Goal: Navigation & Orientation: Find specific page/section

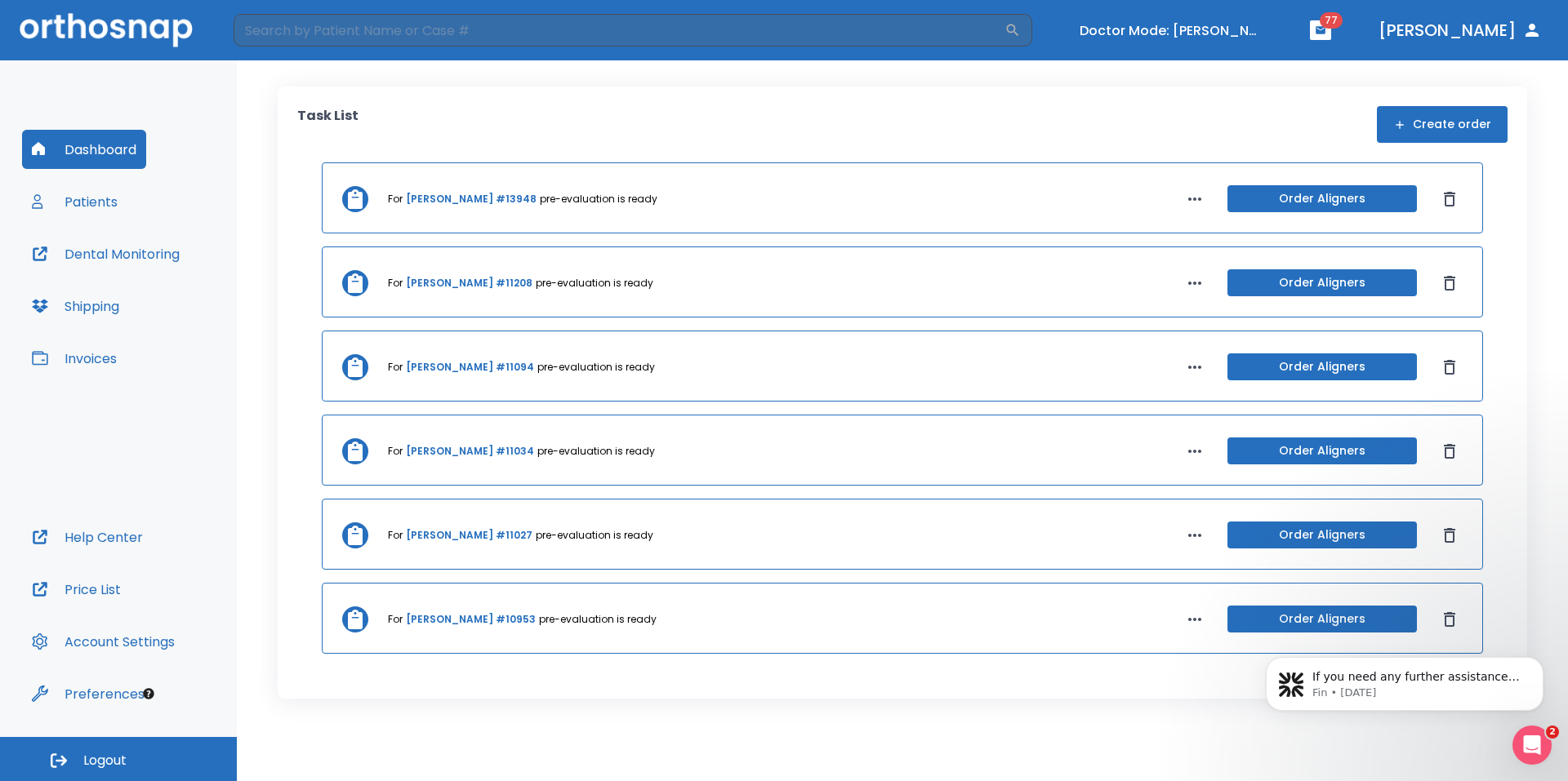
click at [1534, 742] on icon "Open Intercom Messenger" at bounding box center [1533, 746] width 12 height 13
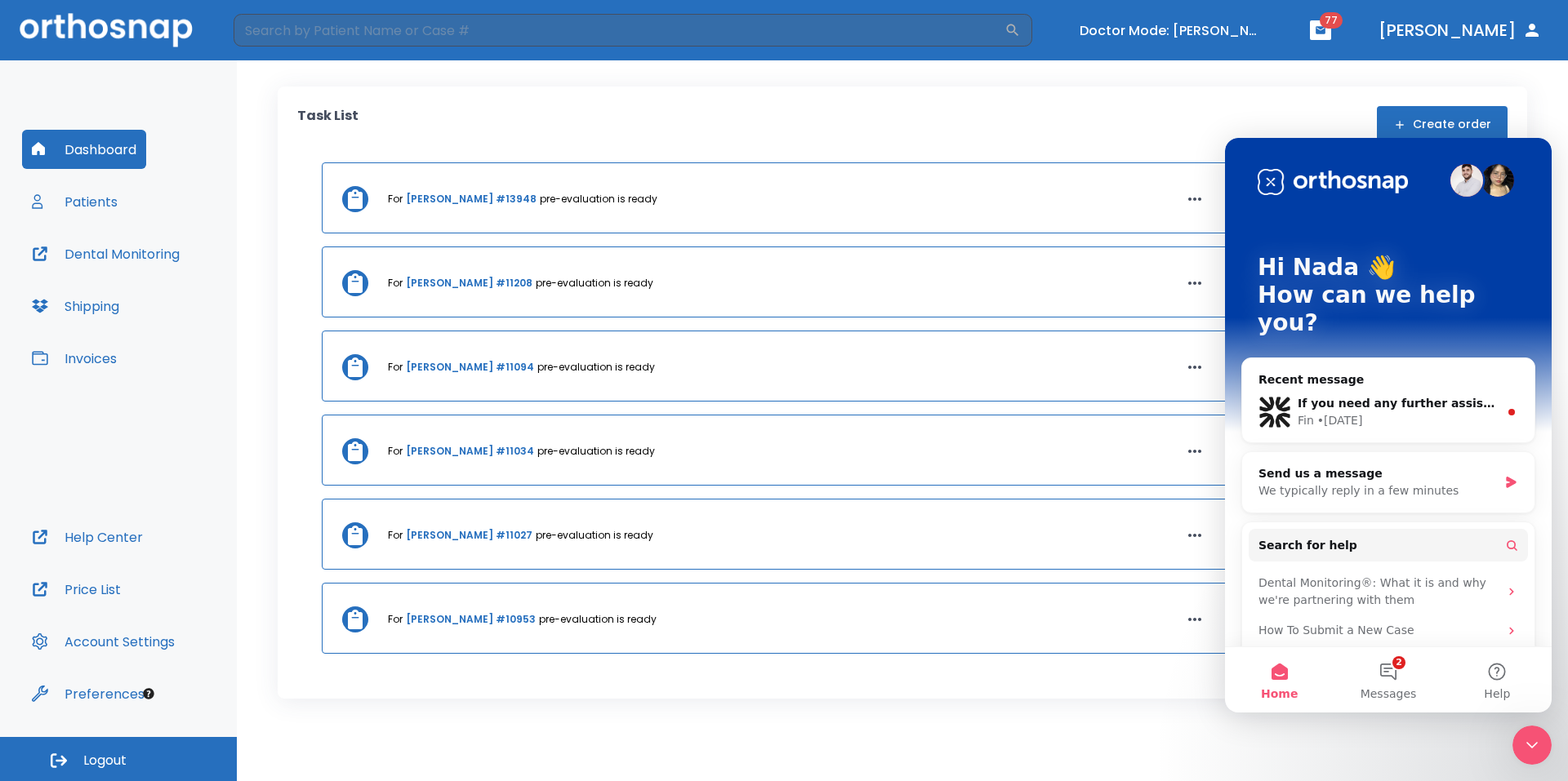
click at [1392, 679] on button "2 Messages" at bounding box center [1388, 680] width 109 height 66
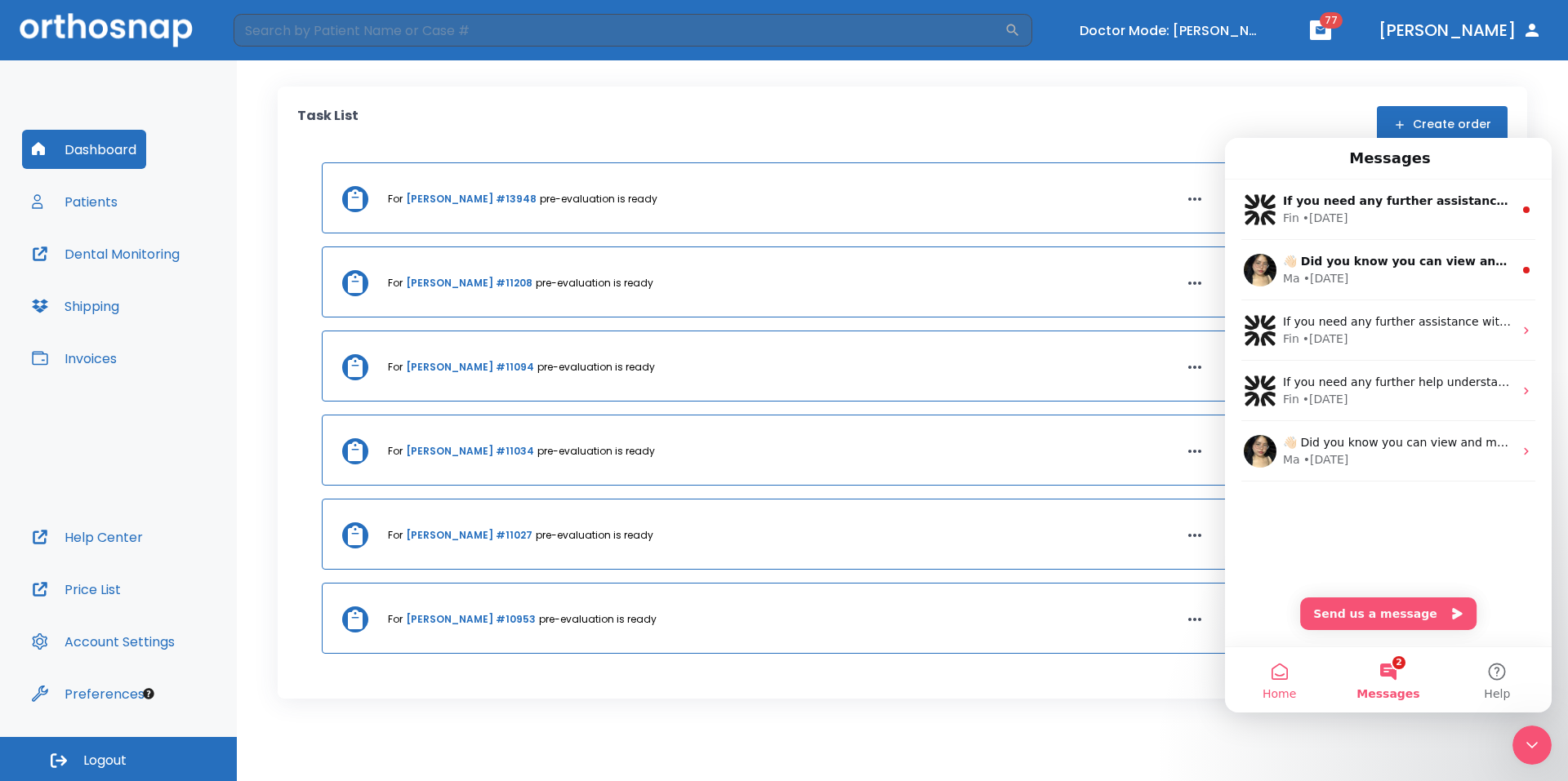
click at [1287, 675] on button "Home" at bounding box center [1279, 680] width 109 height 66
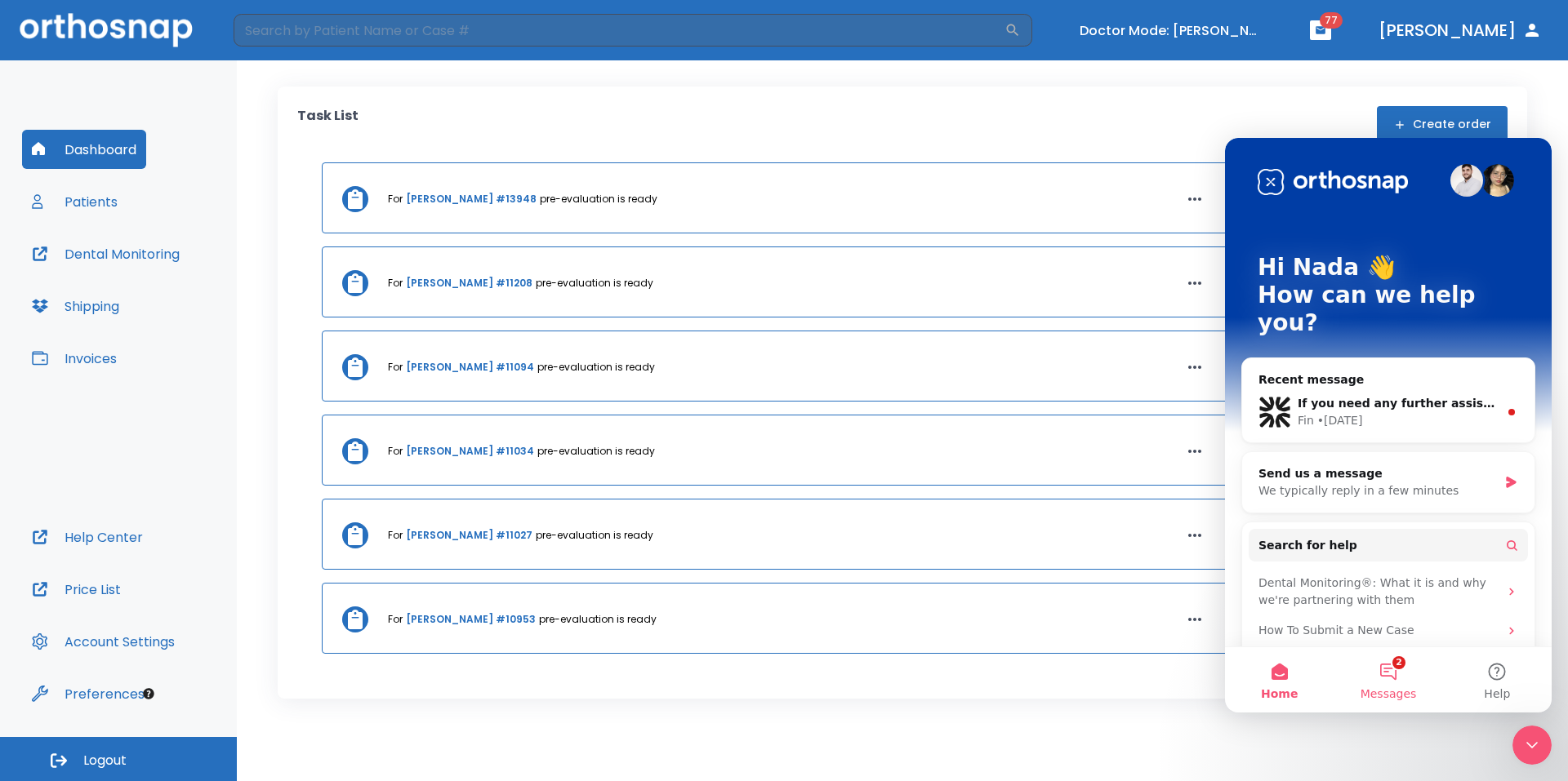
click at [1383, 677] on button "2 Messages" at bounding box center [1388, 680] width 109 height 66
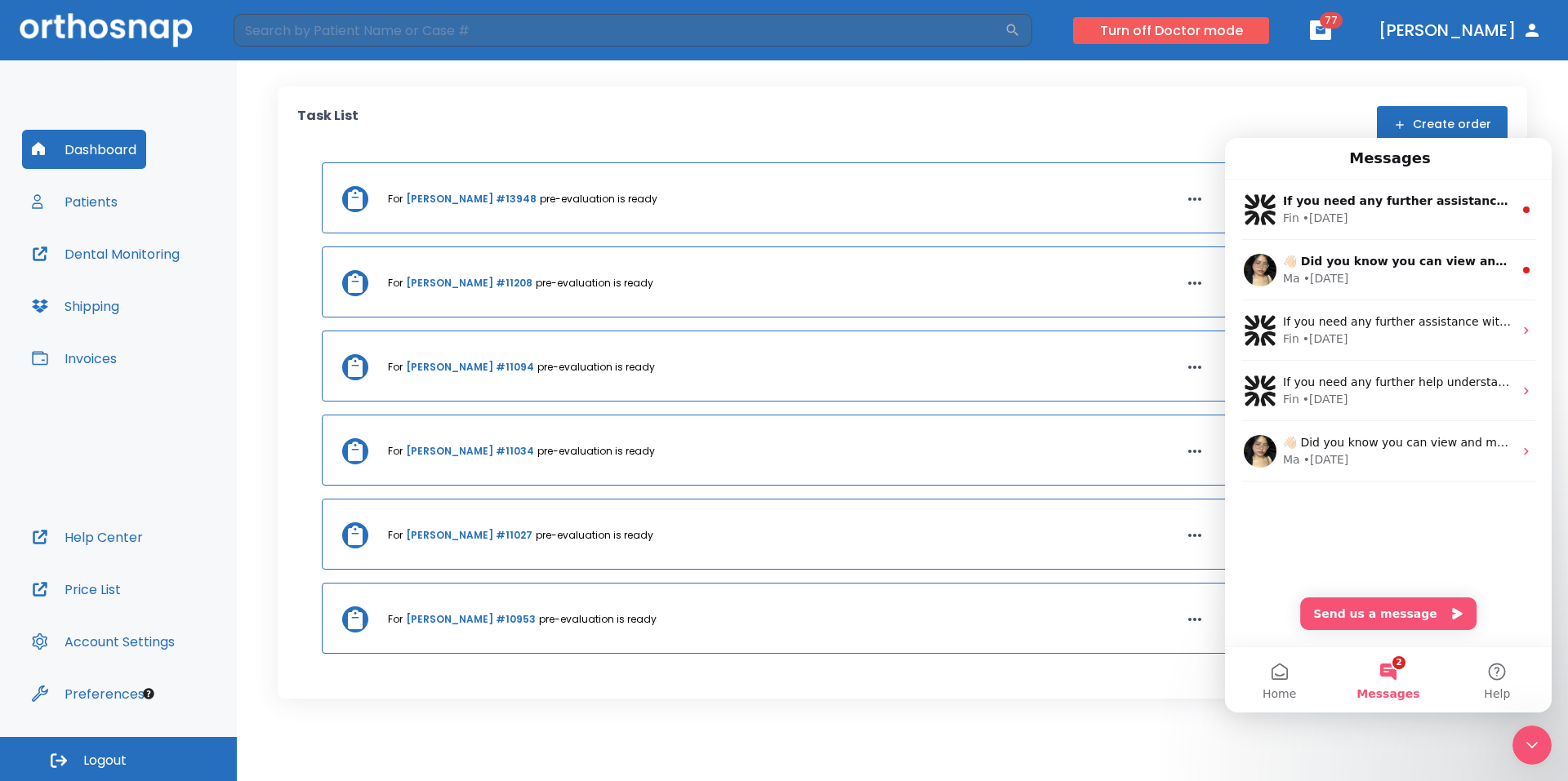
click at [1255, 20] on button "Turn off Doctor mode" at bounding box center [1171, 30] width 196 height 27
